Goal: Task Accomplishment & Management: Complete application form

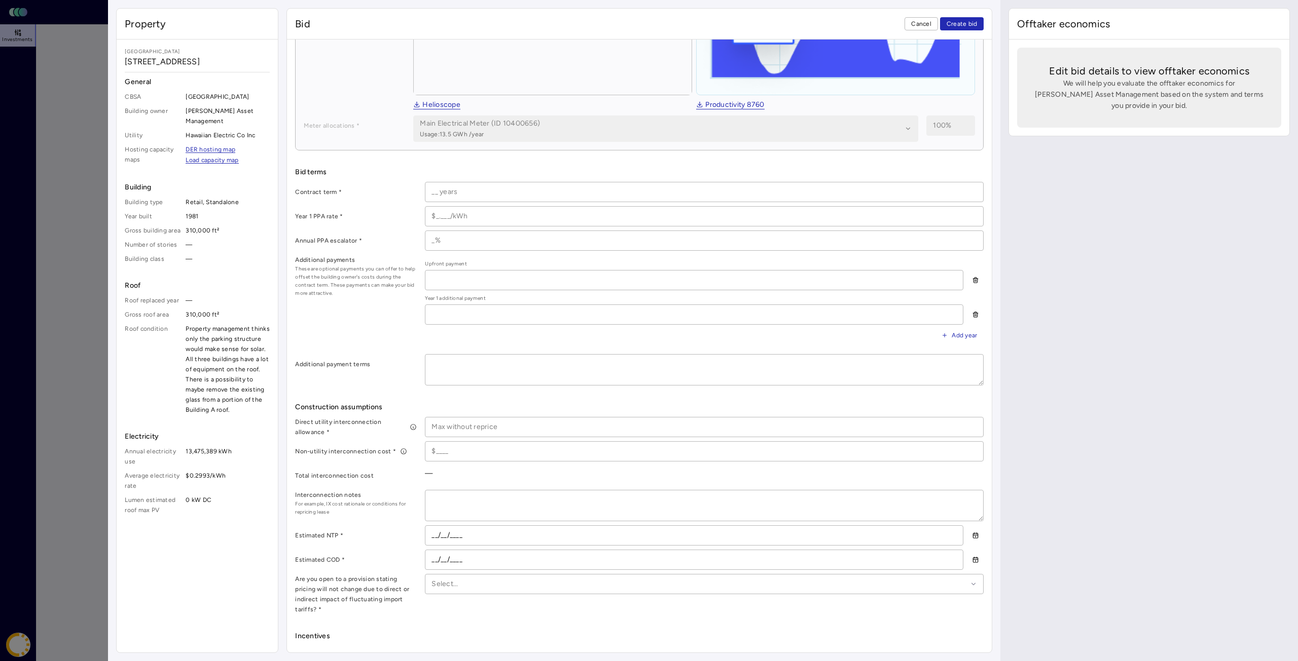
scroll to position [253, 0]
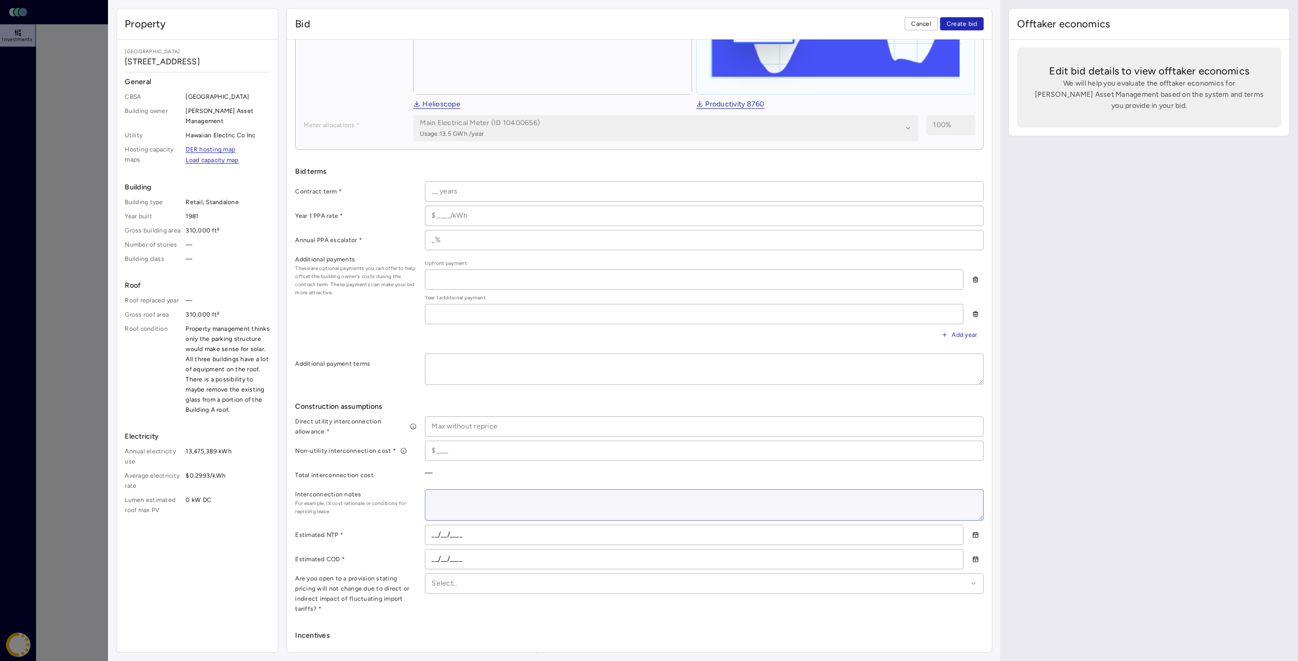
drag, startPoint x: 453, startPoint y: 492, endPoint x: 481, endPoint y: 498, distance: 29.0
click at [453, 492] on textarea at bounding box center [704, 505] width 558 height 30
click at [505, 493] on textarea at bounding box center [704, 505] width 558 height 30
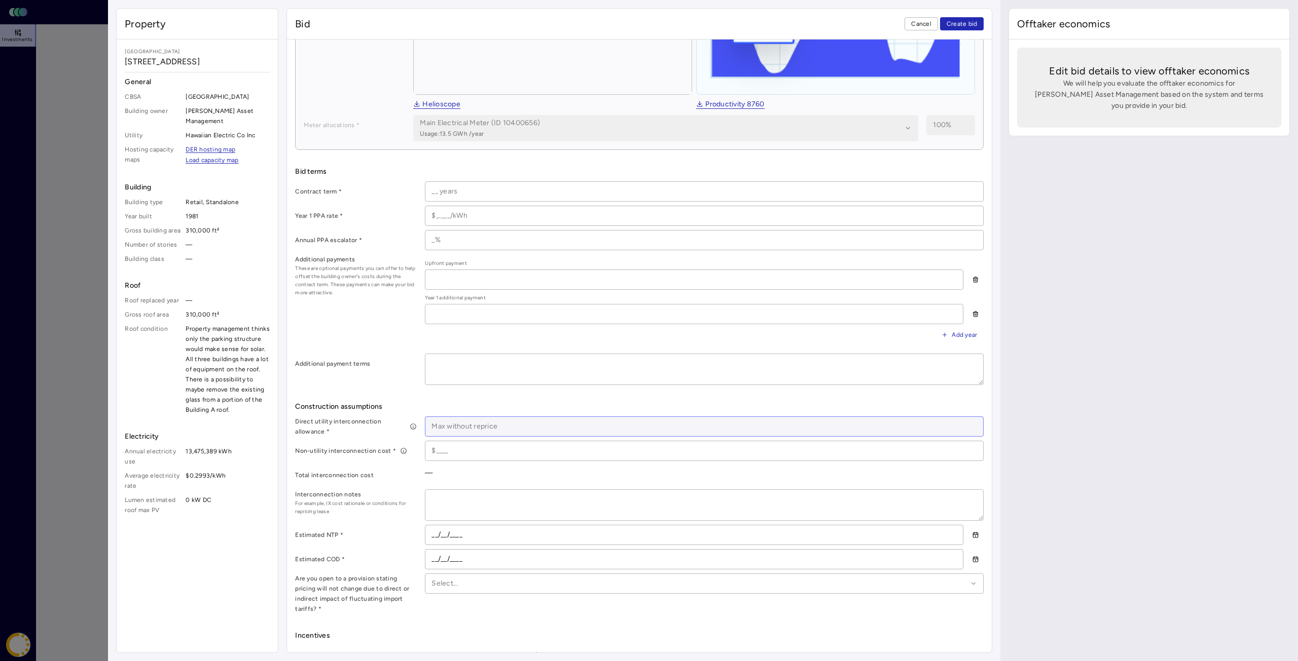
click at [463, 423] on input at bounding box center [704, 426] width 558 height 19
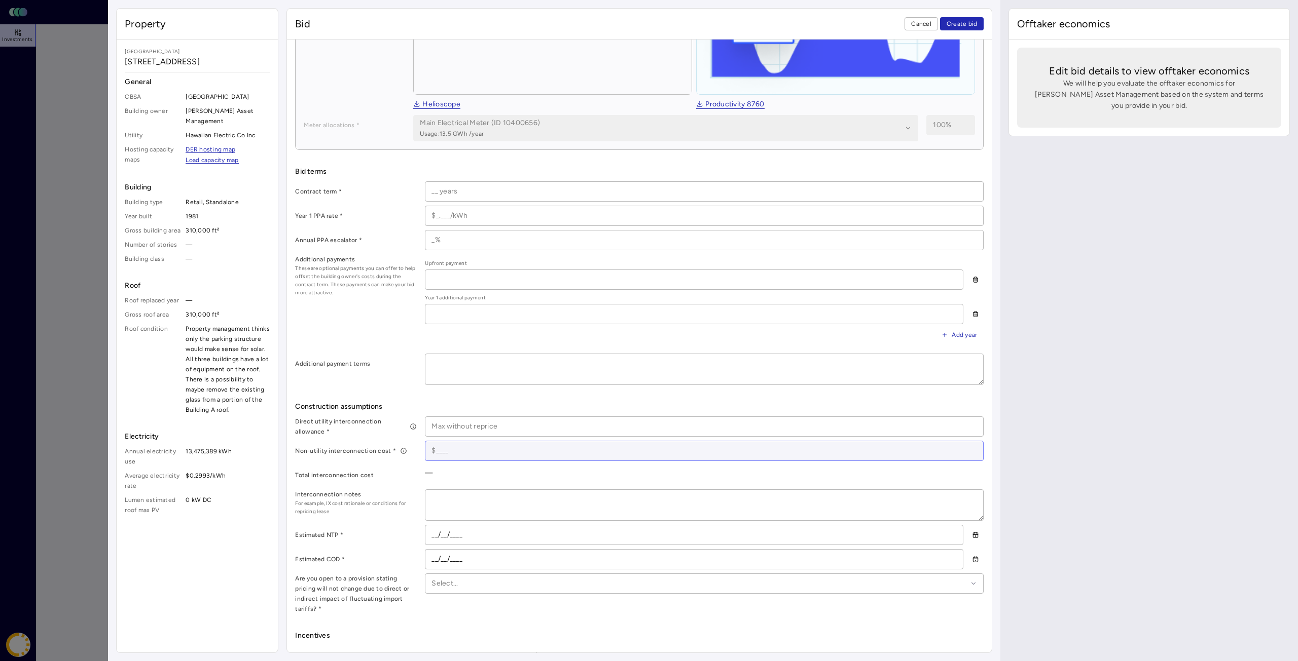
click at [456, 447] on input at bounding box center [704, 450] width 558 height 19
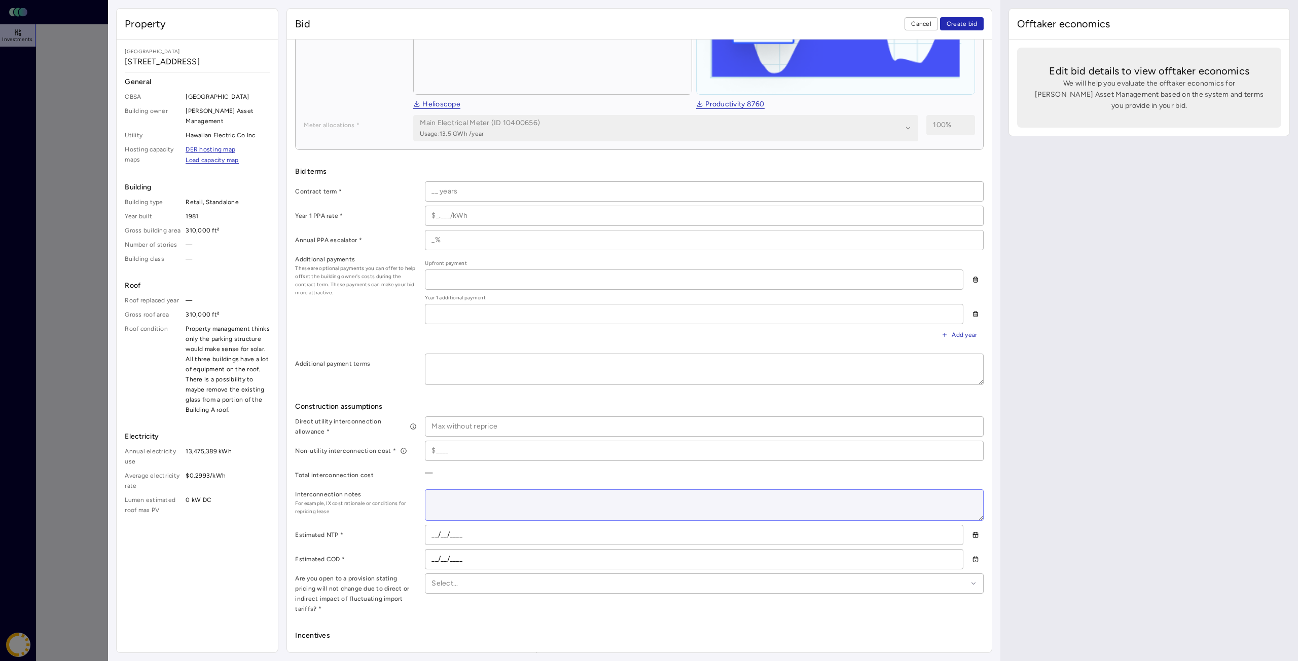
click at [449, 498] on textarea at bounding box center [704, 505] width 558 height 30
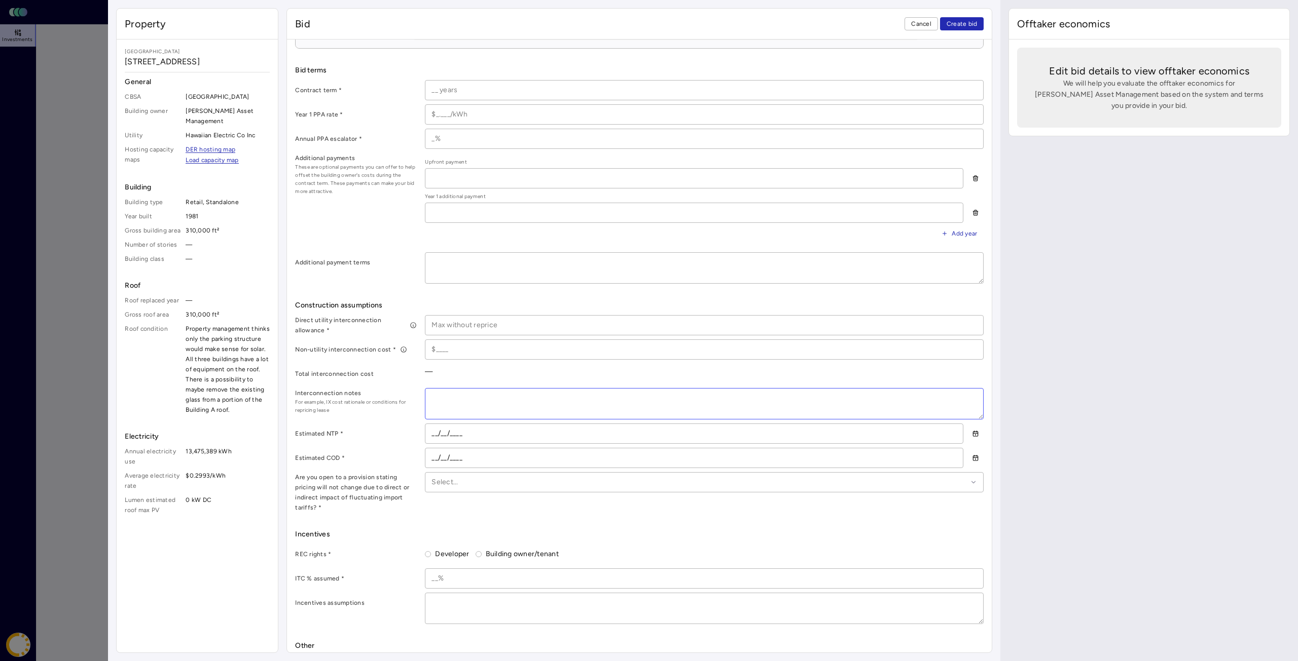
scroll to position [383, 0]
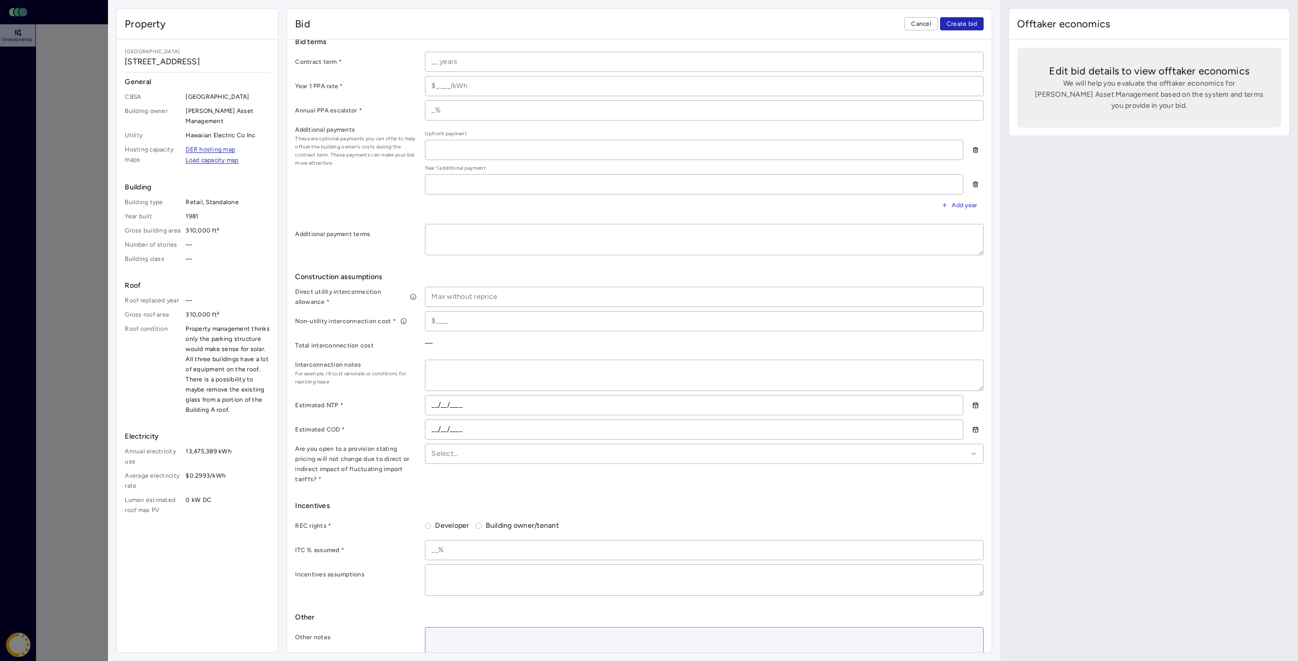
click at [461, 628] on textarea at bounding box center [704, 643] width 558 height 30
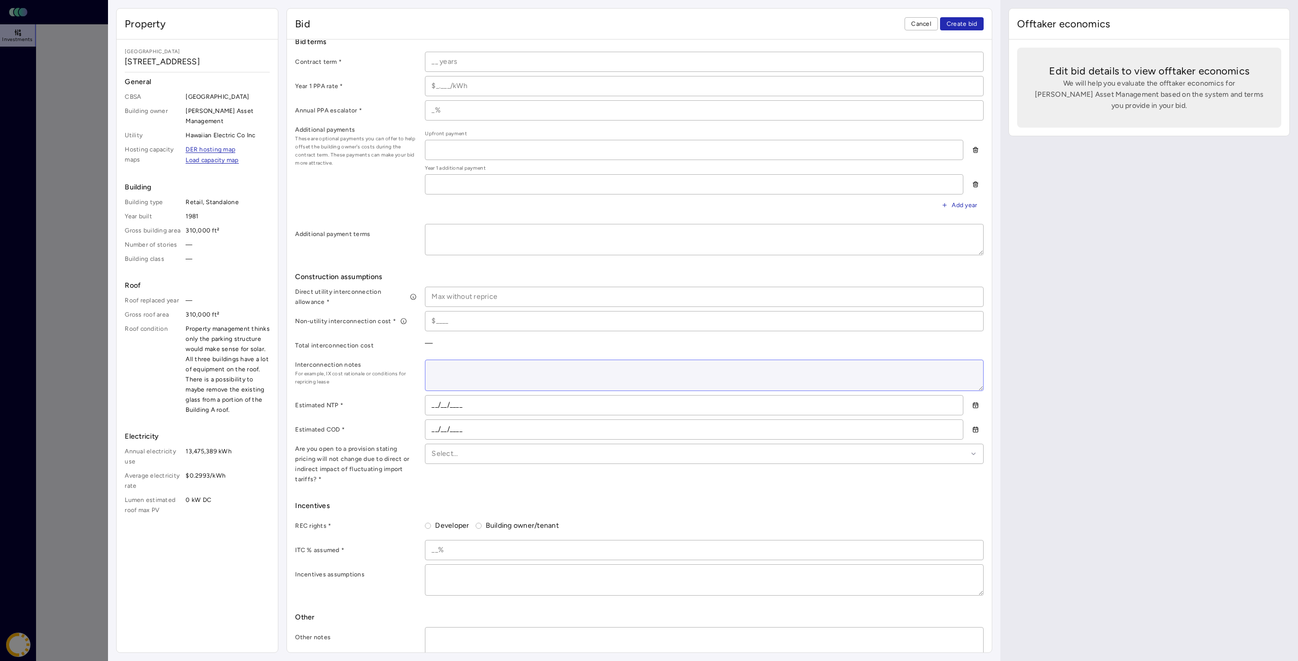
click at [465, 377] on textarea at bounding box center [704, 375] width 558 height 30
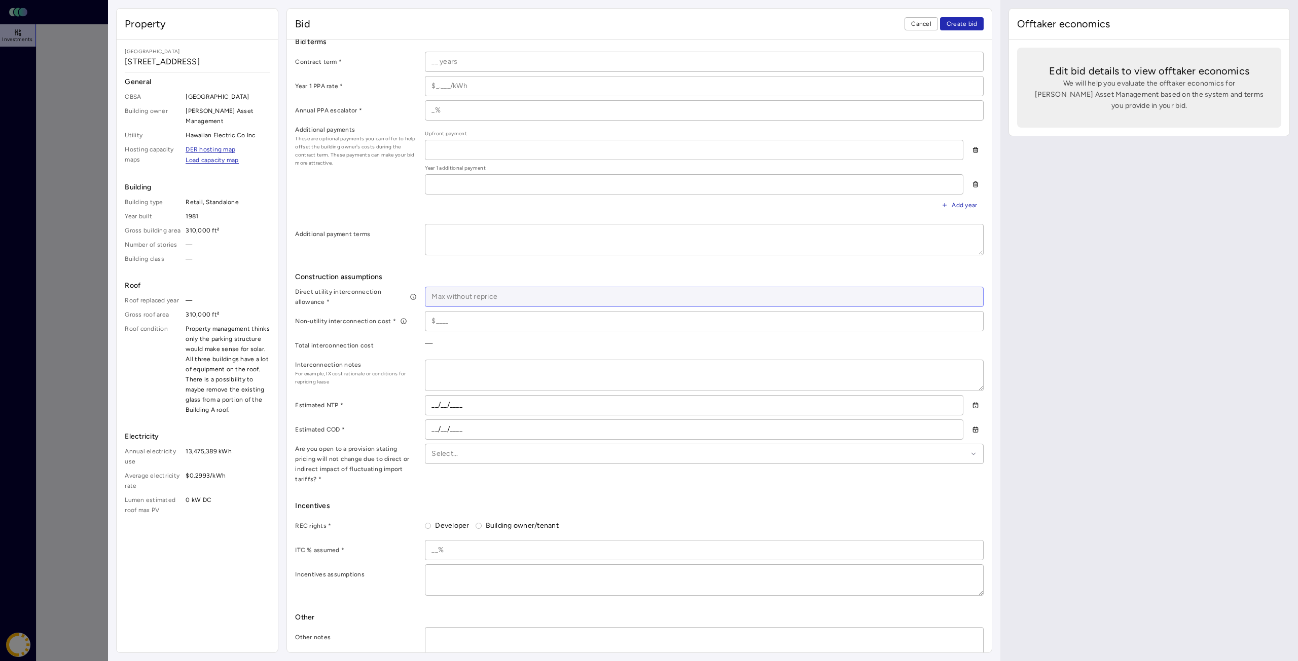
click at [528, 294] on input at bounding box center [704, 296] width 558 height 19
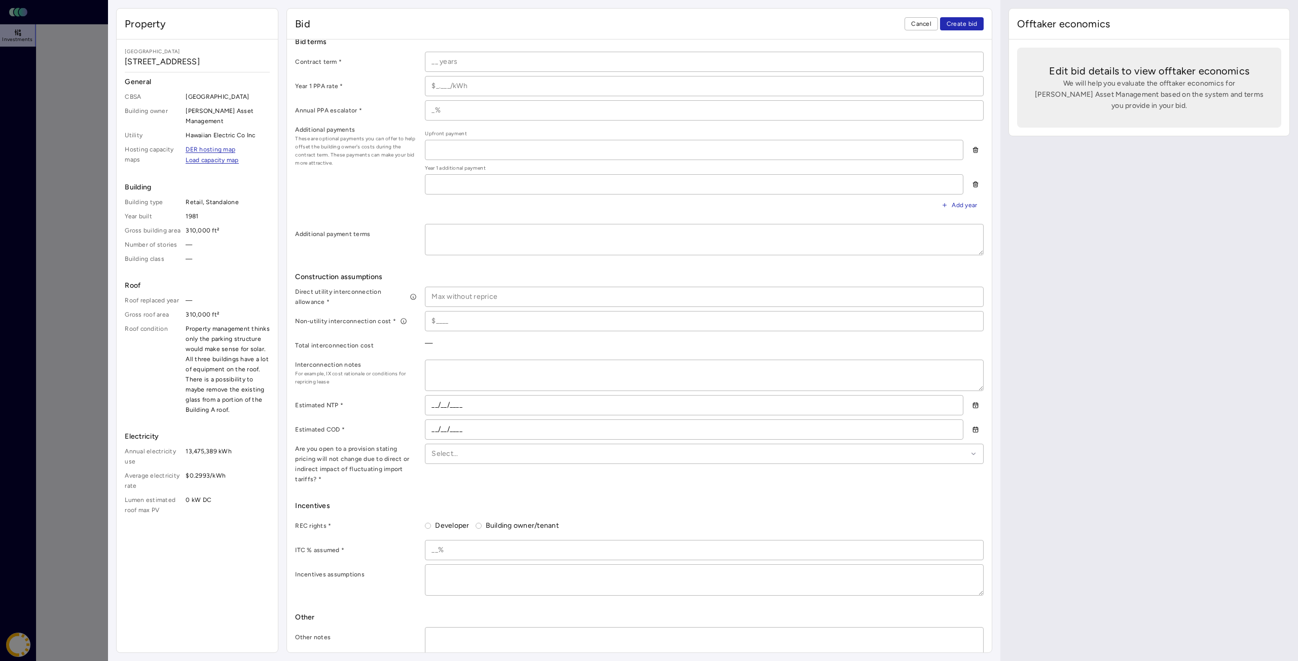
click at [413, 293] on icon at bounding box center [413, 296] width 7 height 7
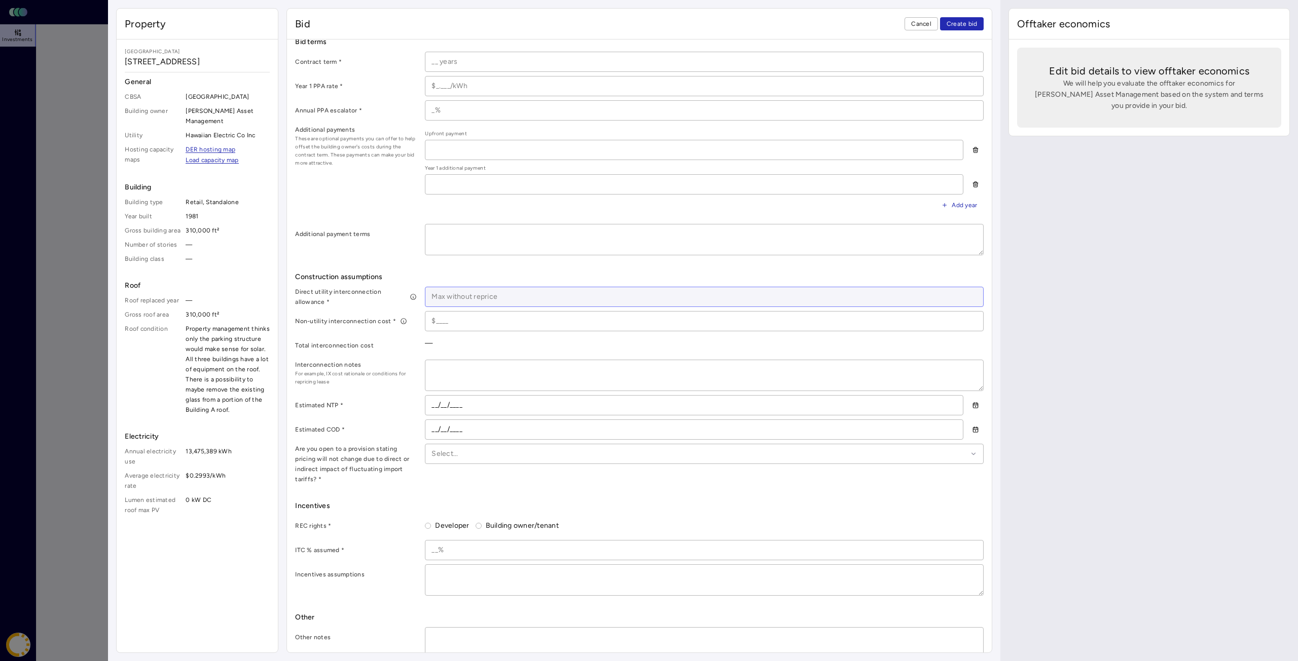
click at [454, 293] on input at bounding box center [704, 296] width 558 height 19
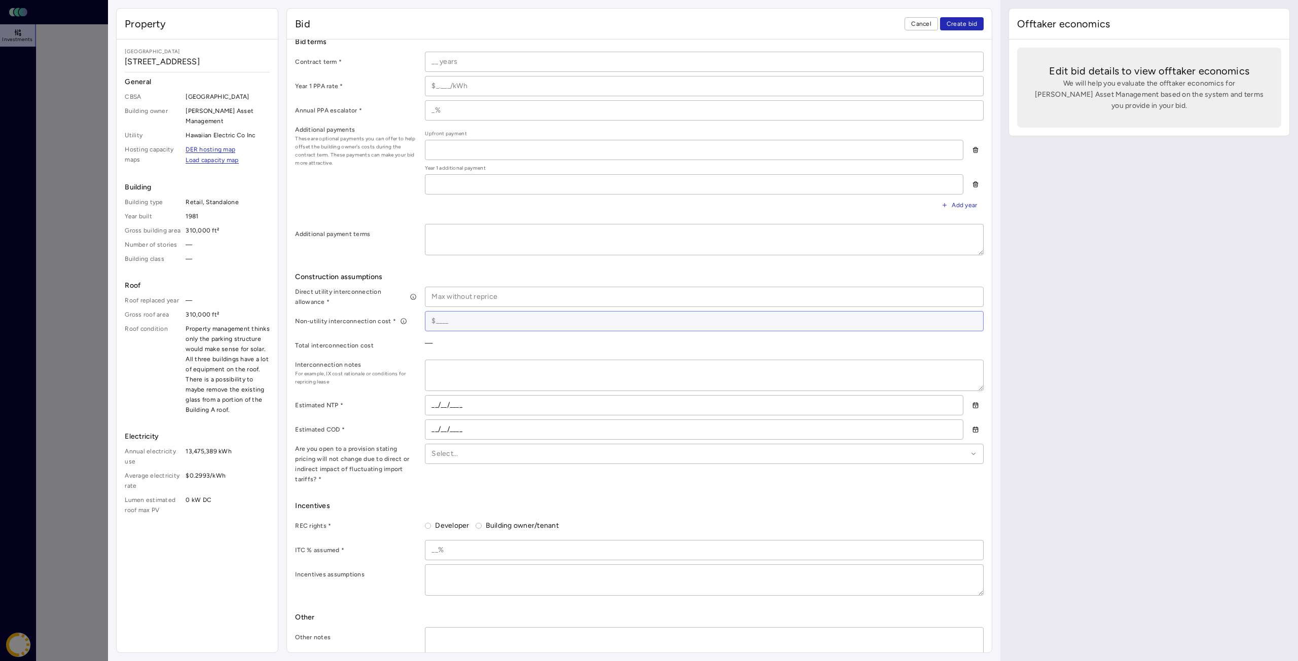
click at [453, 314] on input at bounding box center [704, 321] width 558 height 19
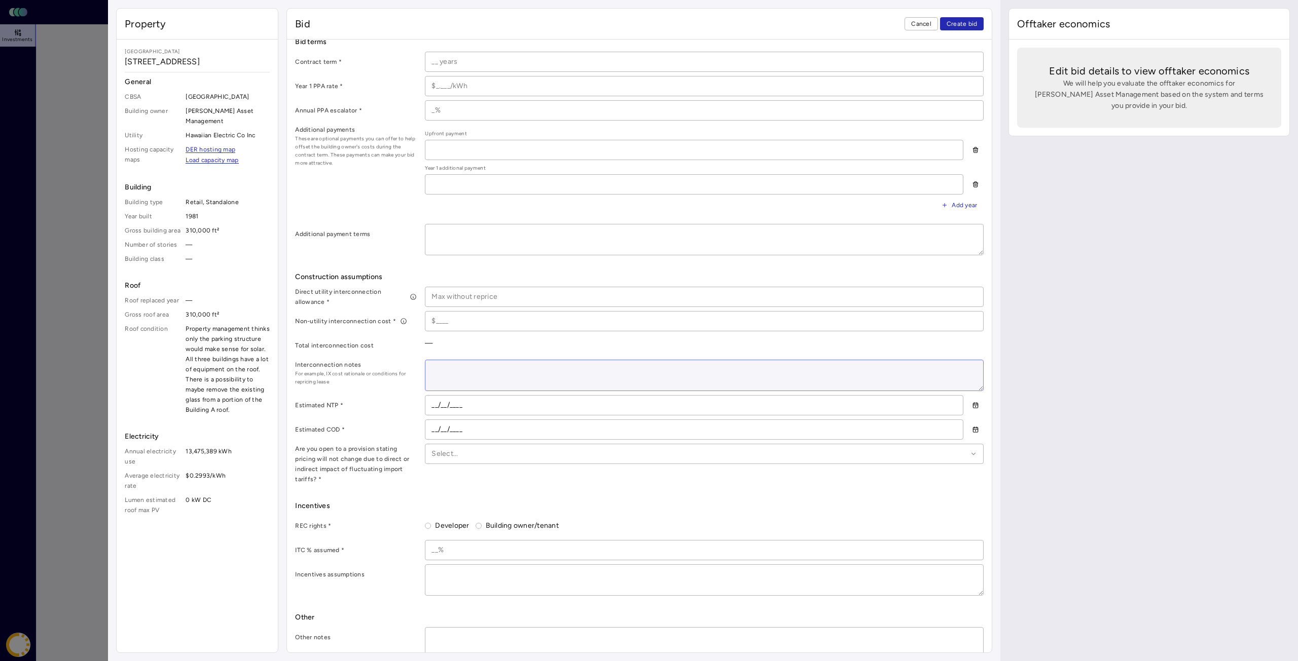
click at [436, 365] on textarea at bounding box center [704, 375] width 558 height 30
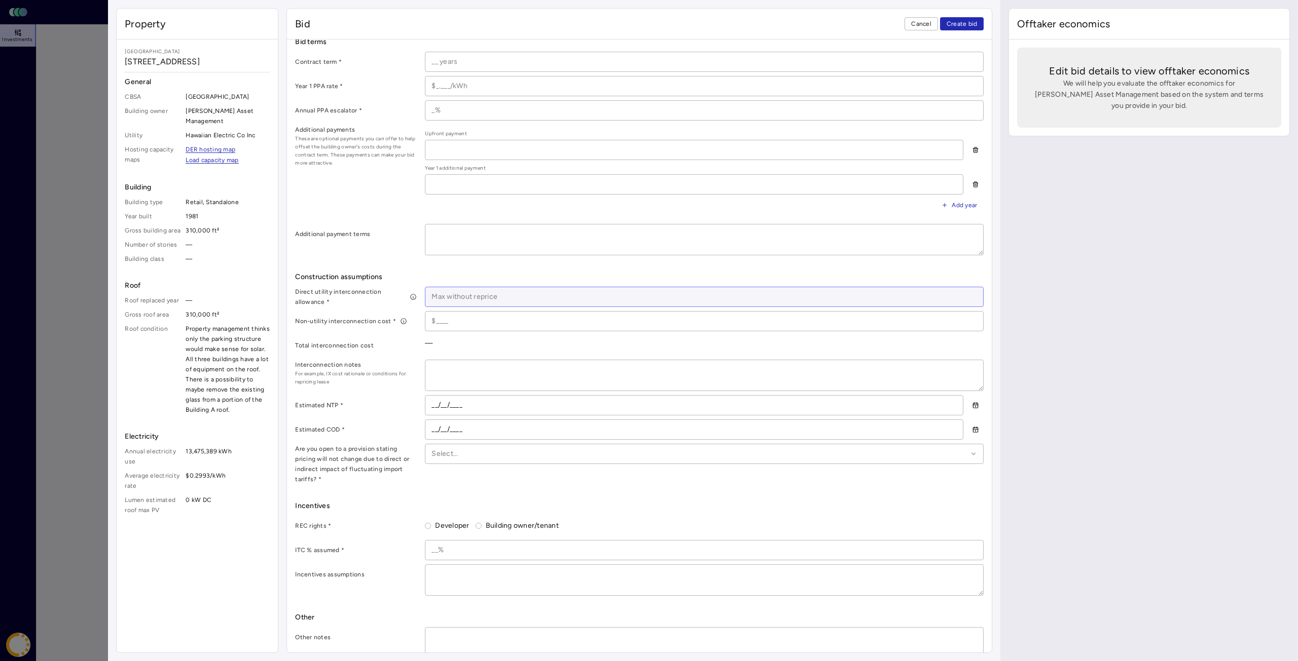
click at [471, 294] on input at bounding box center [704, 296] width 558 height 19
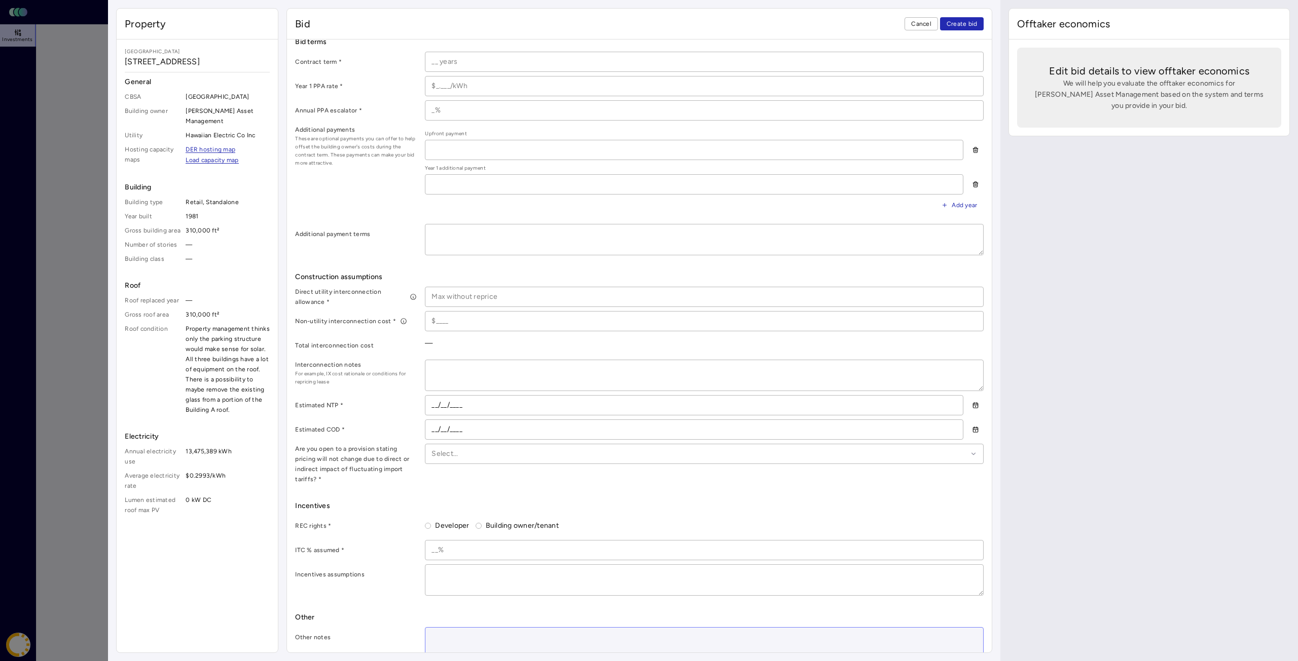
click at [452, 628] on textarea at bounding box center [704, 643] width 558 height 30
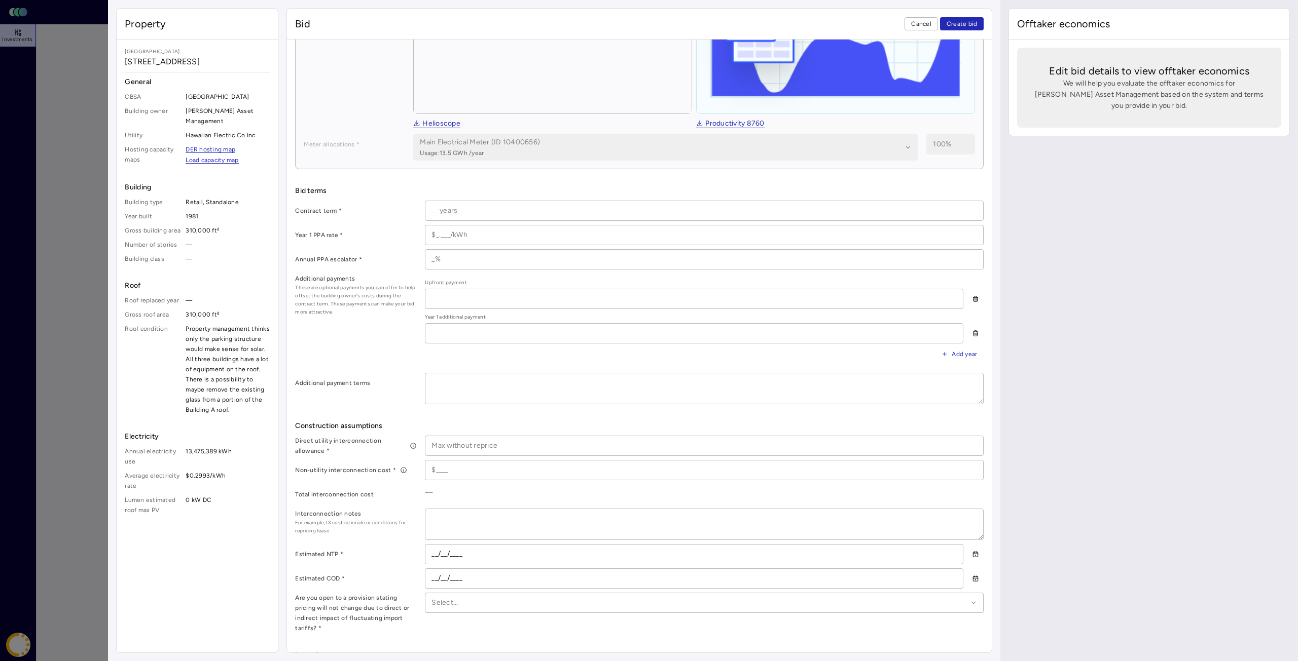
scroll to position [0, 0]
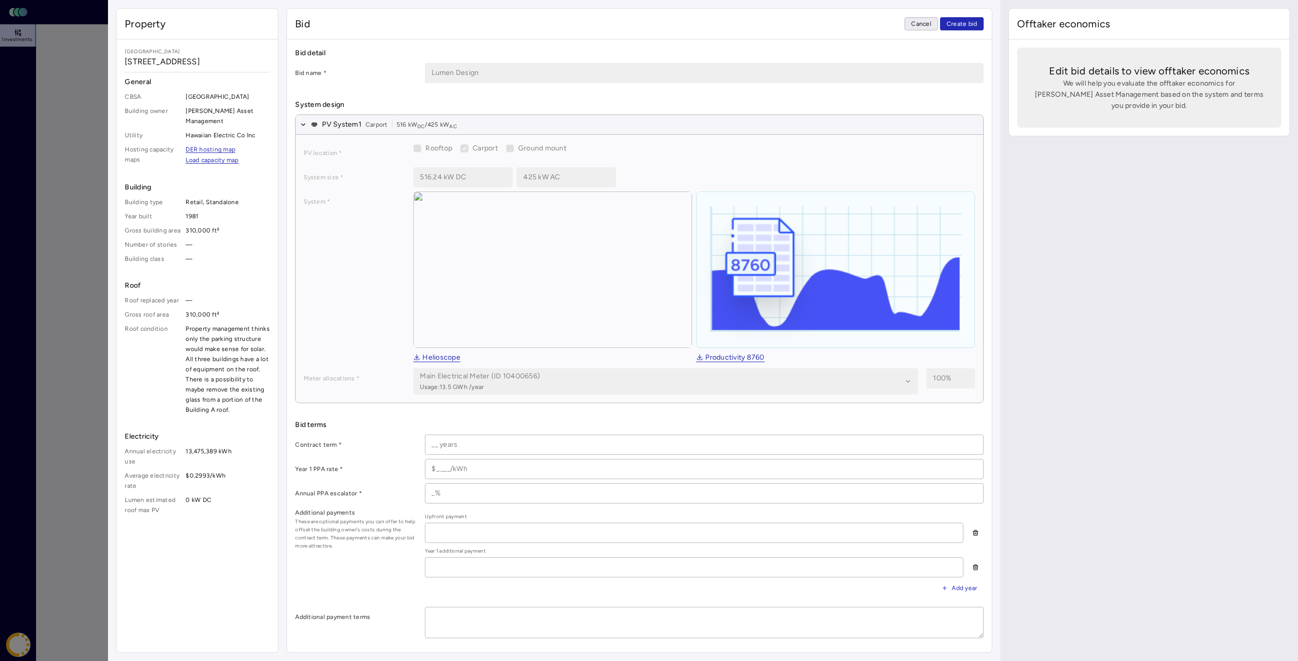
click at [918, 25] on span "Cancel" at bounding box center [921, 24] width 20 height 10
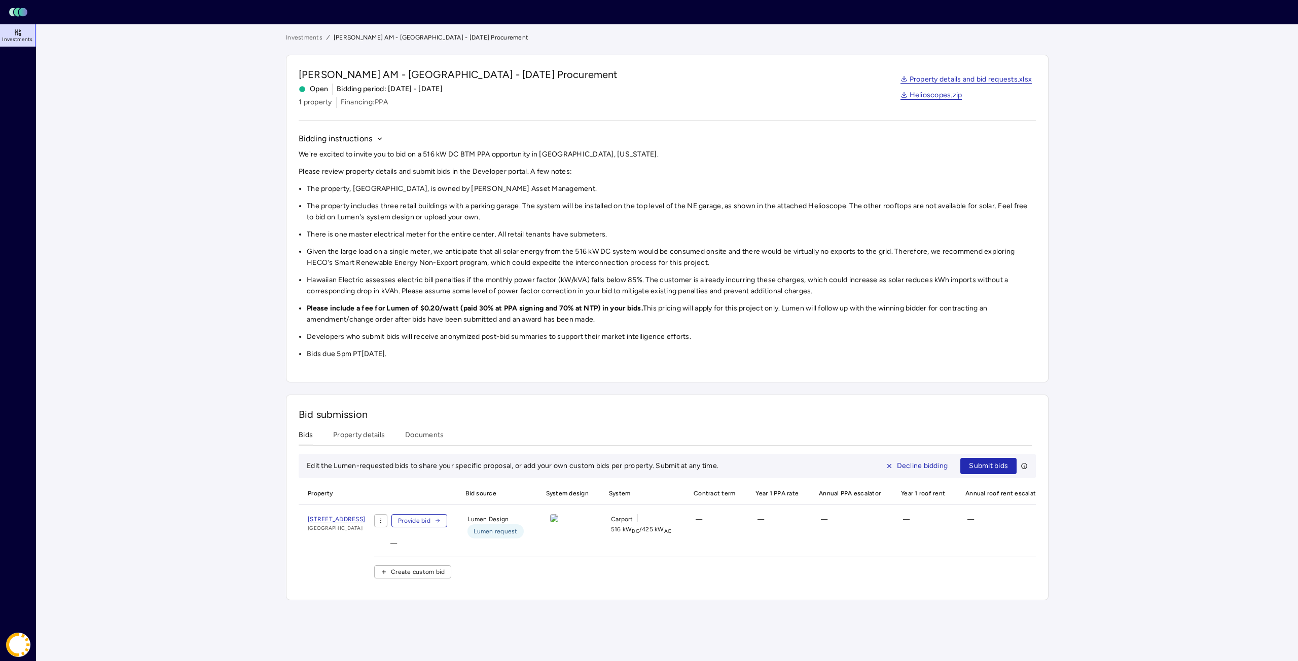
drag, startPoint x: 1176, startPoint y: 76, endPoint x: 1188, endPoint y: 21, distance: 56.0
click at [1179, 73] on main "Investments [PERSON_NAME] AM - [GEOGRAPHIC_DATA] - [DATE] Procurement [PERSON_N…" at bounding box center [666, 342] width 1261 height 637
